Goal: Task Accomplishment & Management: Complete application form

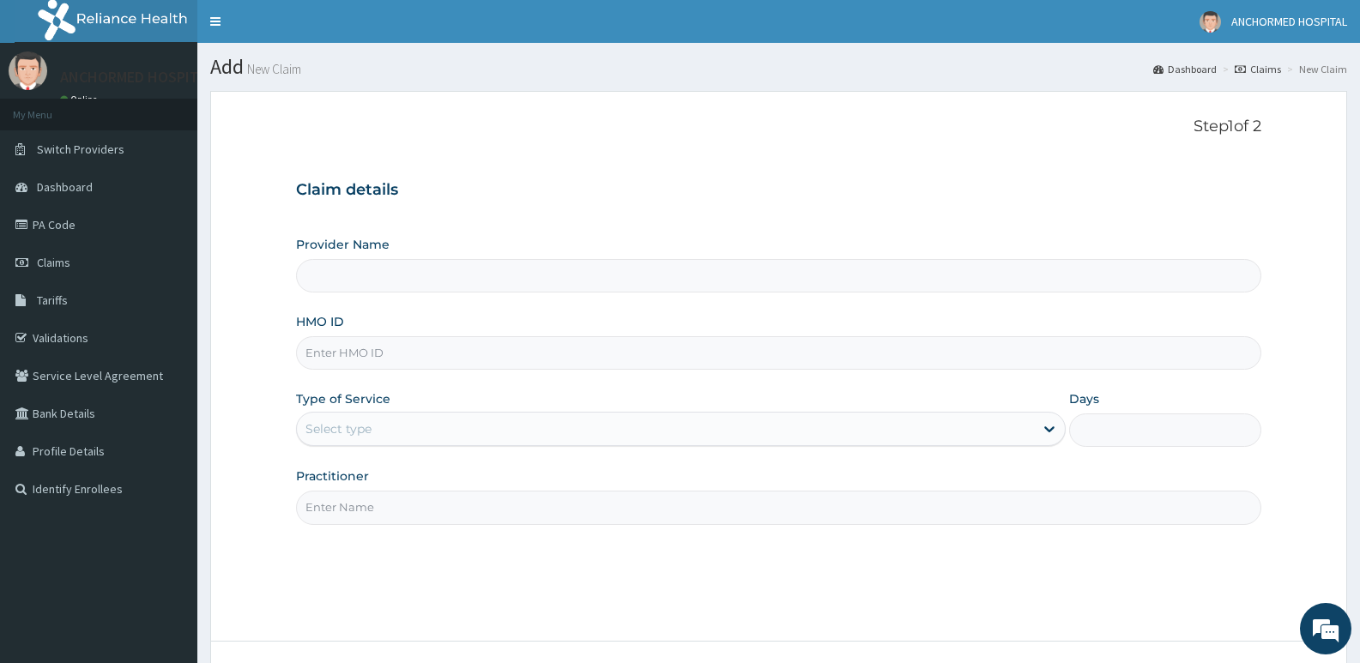
click at [341, 286] on input "Provider Name" at bounding box center [778, 275] width 965 height 33
click at [345, 341] on input "HMO ID" at bounding box center [778, 352] width 965 height 33
click at [345, 346] on input "HMO ID" at bounding box center [778, 352] width 965 height 33
paste input "22057013/0"
type input "22057013/0"
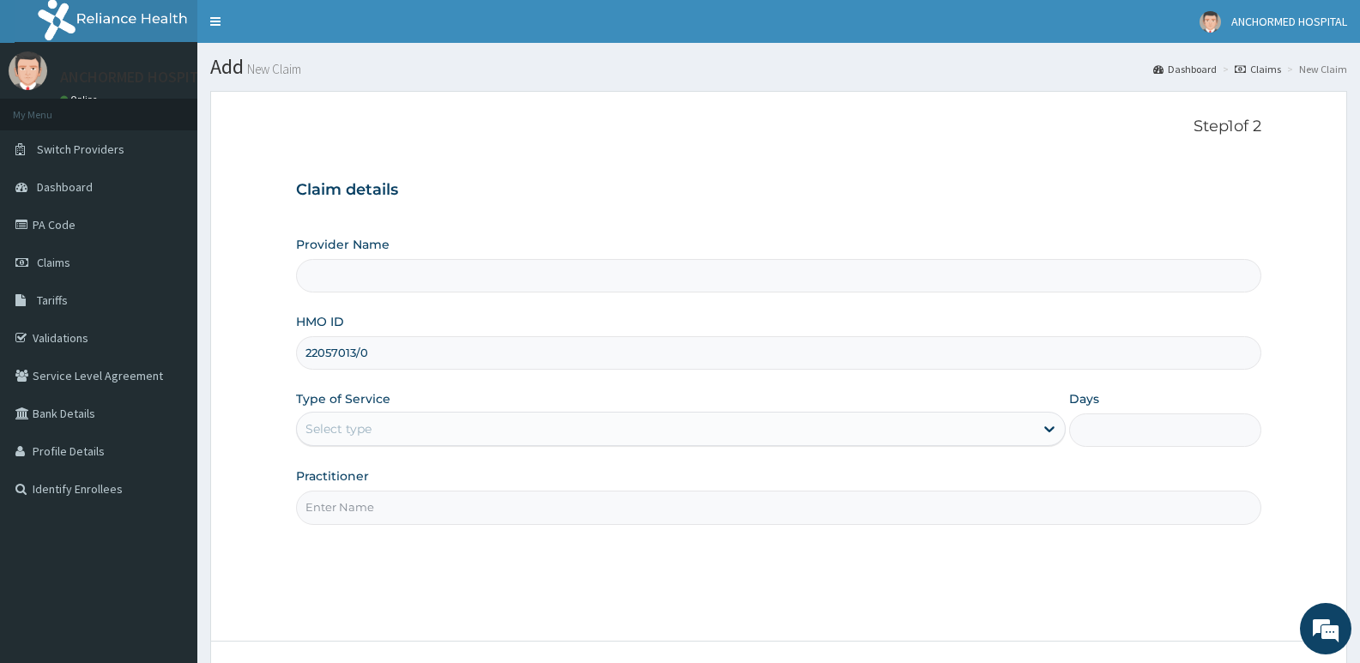
click at [364, 421] on div "Select type" at bounding box center [339, 429] width 66 height 17
click at [403, 422] on div "Select type" at bounding box center [665, 428] width 736 height 27
click at [402, 505] on input "Practitioner" at bounding box center [778, 507] width 965 height 33
type input "[PERSON_NAME]"
click at [418, 431] on div "Select type" at bounding box center [665, 428] width 736 height 27
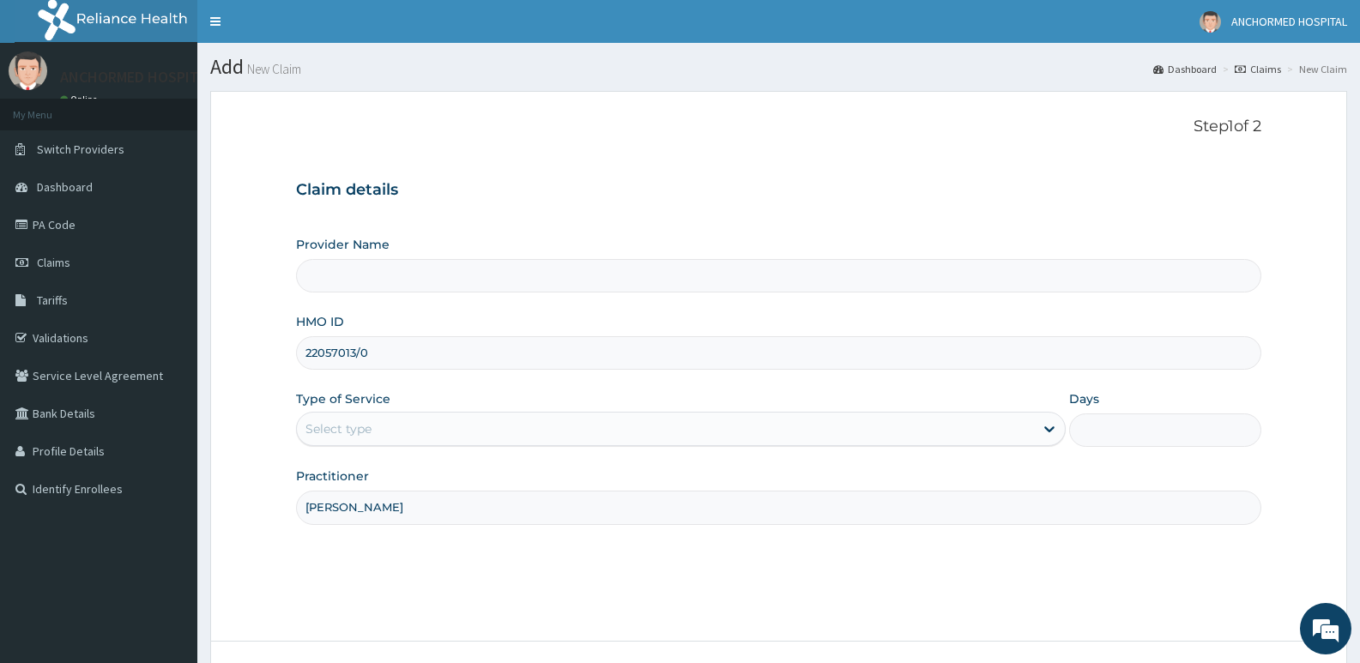
click at [414, 423] on div "Select type" at bounding box center [665, 428] width 736 height 27
click at [413, 423] on div "Select type" at bounding box center [665, 428] width 736 height 27
click at [861, 423] on div "Select type" at bounding box center [665, 428] width 736 height 27
click at [502, 269] on input "Provider Name" at bounding box center [778, 275] width 965 height 33
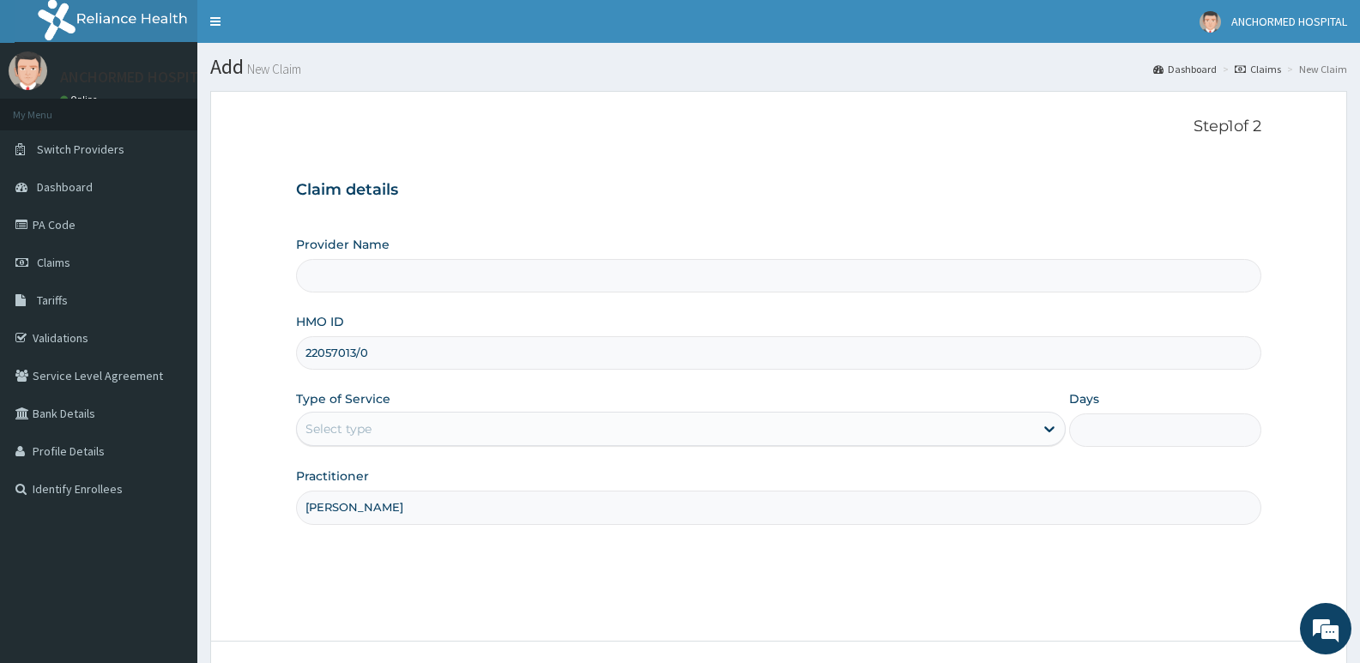
click at [492, 281] on input "Provider Name" at bounding box center [778, 275] width 965 height 33
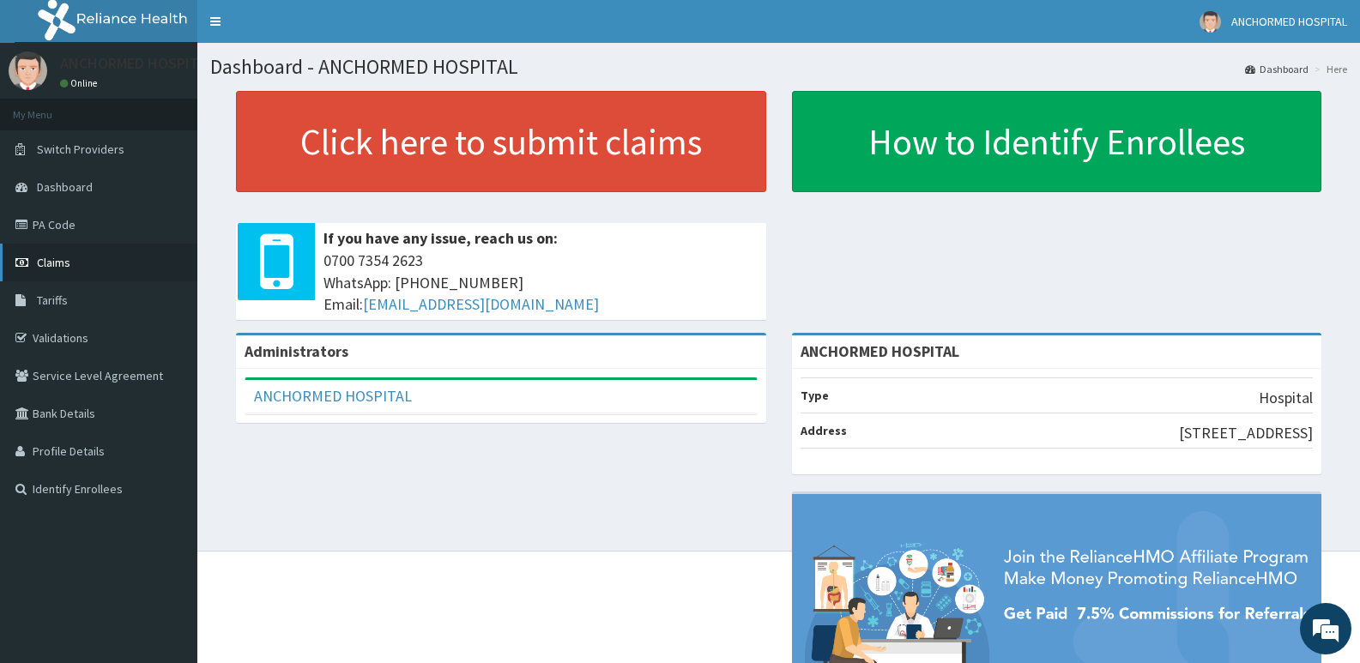
click at [32, 255] on link "Claims" at bounding box center [98, 263] width 197 height 38
